Goal: Download file/media

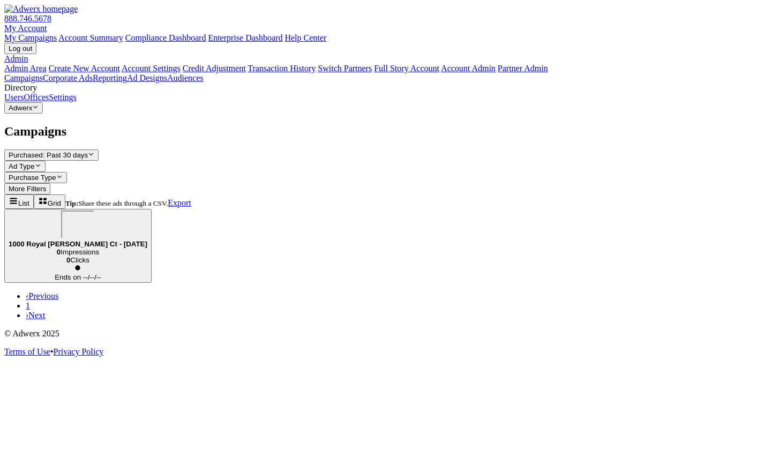
click at [147, 211] on div "1000 Royal [PERSON_NAME] Ct - [DATE]" at bounding box center [78, 229] width 139 height 37
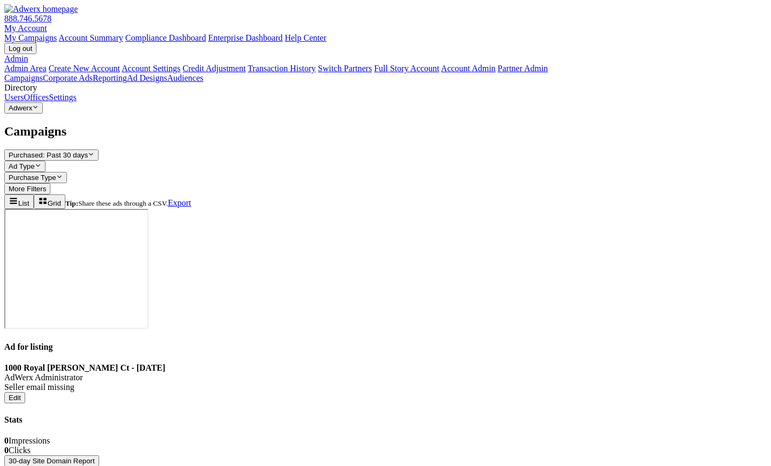
click at [99, 455] on button "30-day Site Domain Report" at bounding box center [51, 460] width 95 height 11
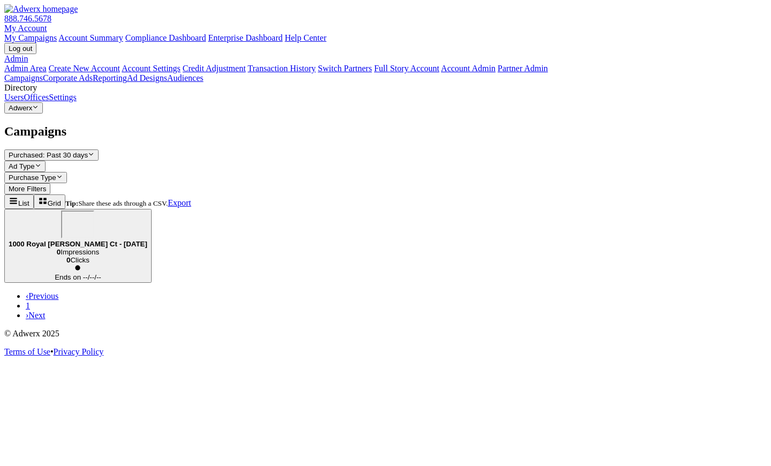
click at [147, 211] on div "1000 Royal [PERSON_NAME] Ct - [DATE]" at bounding box center [78, 229] width 139 height 37
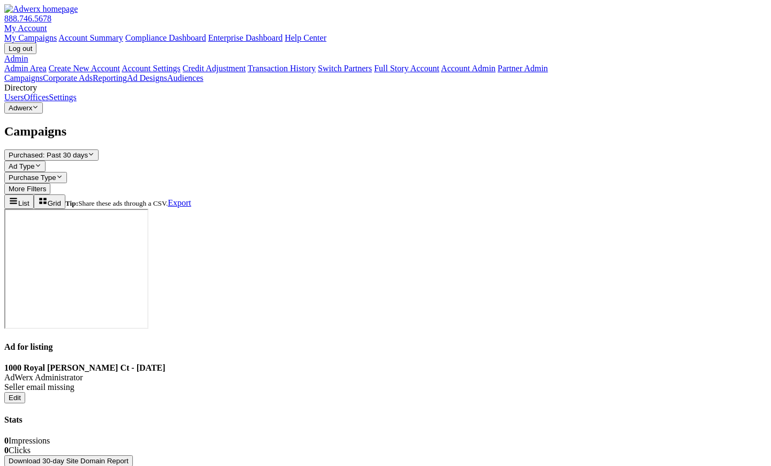
click at [133, 455] on button "Download 30-day Site Domain Report" at bounding box center [68, 460] width 129 height 11
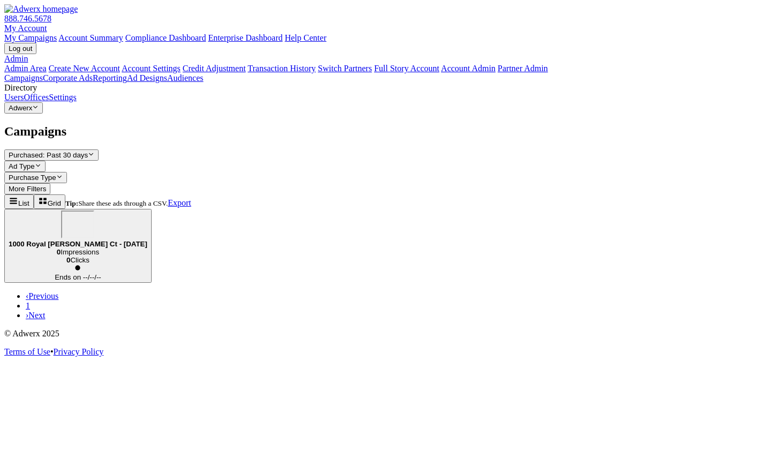
click at [147, 211] on div "1000 Royal [PERSON_NAME] Ct - [DATE]" at bounding box center [78, 229] width 139 height 37
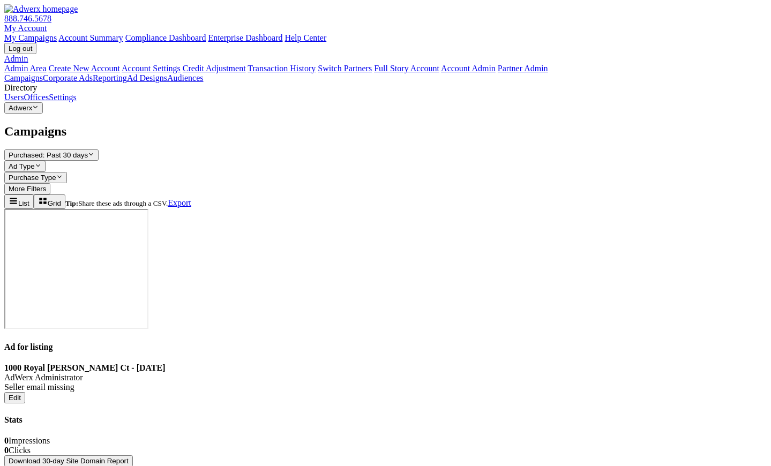
click at [444, 415] on div "Stats 0 Impressions 0 Clicks Download 30-day Site Domain Report" at bounding box center [385, 440] width 762 height 51
click at [133, 455] on button "Download 30-day Site Domain Report" at bounding box center [68, 460] width 129 height 11
